Goal: Task Accomplishment & Management: Complete application form

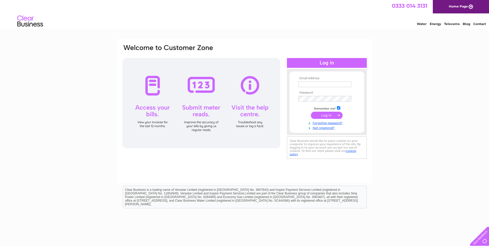
type input "lillyinktattoo@gmail.com"
click at [325, 115] on input "submit" at bounding box center [327, 115] width 32 height 7
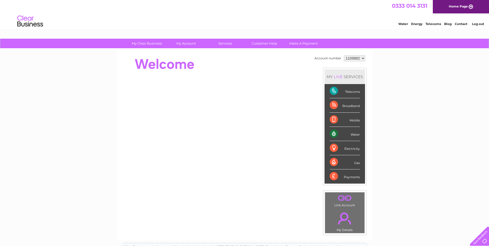
click at [333, 132] on div "Water" at bounding box center [345, 134] width 30 height 14
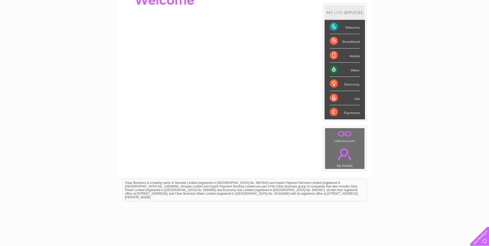
scroll to position [35, 0]
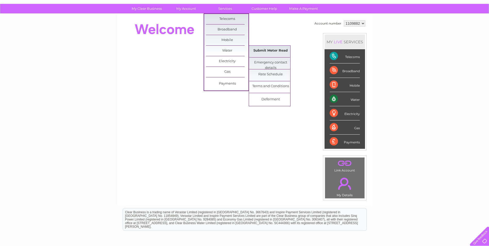
click at [272, 50] on link "Submit Meter Read" at bounding box center [270, 51] width 43 height 10
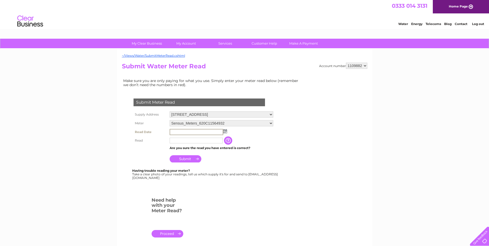
click at [174, 131] on input "text" at bounding box center [197, 132] width 54 height 6
click at [180, 131] on input "text" at bounding box center [197, 132] width 54 height 6
click at [173, 132] on input "text" at bounding box center [197, 132] width 54 height 6
click at [192, 129] on input "text" at bounding box center [197, 132] width 54 height 6
click at [225, 131] on img at bounding box center [225, 131] width 4 height 4
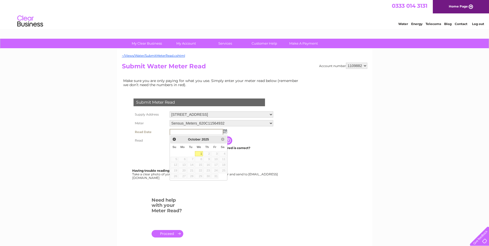
click at [201, 154] on link "1" at bounding box center [199, 153] width 8 height 5
type input "2025/10/01"
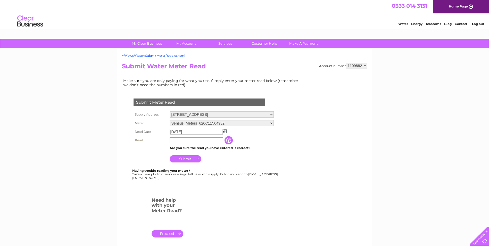
click at [176, 141] on input "text" at bounding box center [197, 140] width 54 height 6
type input "00792"
click at [181, 157] on input "Submit" at bounding box center [186, 158] width 32 height 7
